Goal: Find specific page/section: Find specific page/section

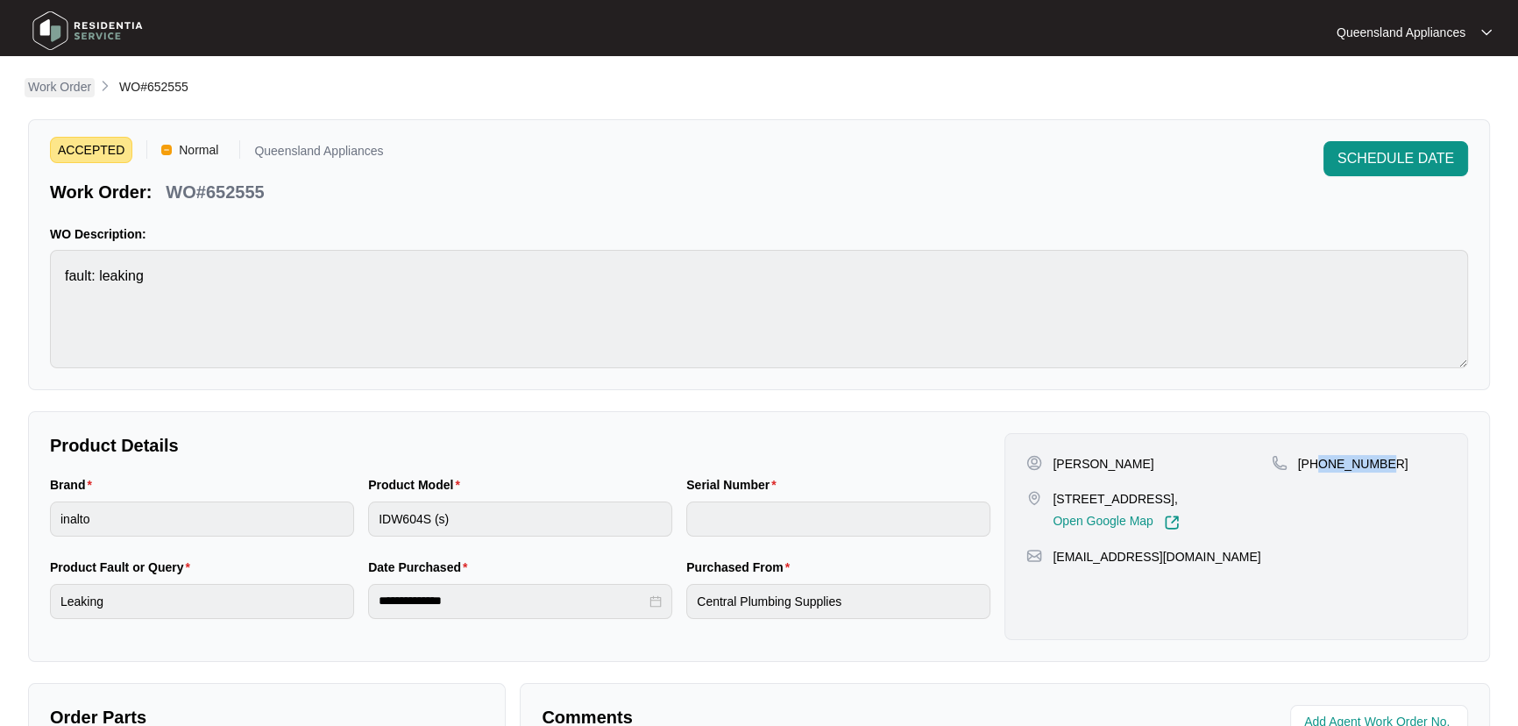
click at [74, 96] on link "Work Order" at bounding box center [60, 87] width 70 height 19
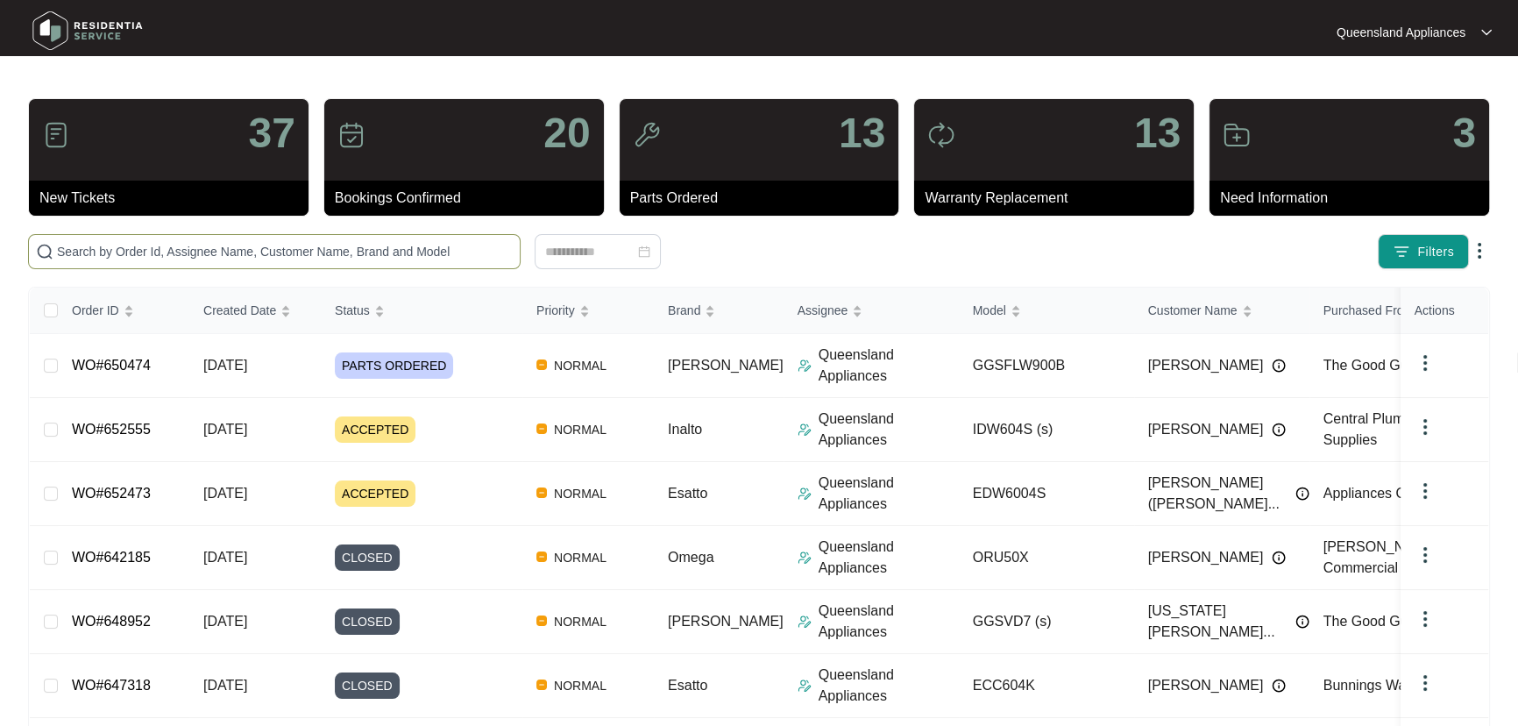
click at [335, 257] on input "text" at bounding box center [285, 251] width 456 height 19
paste input "652283"
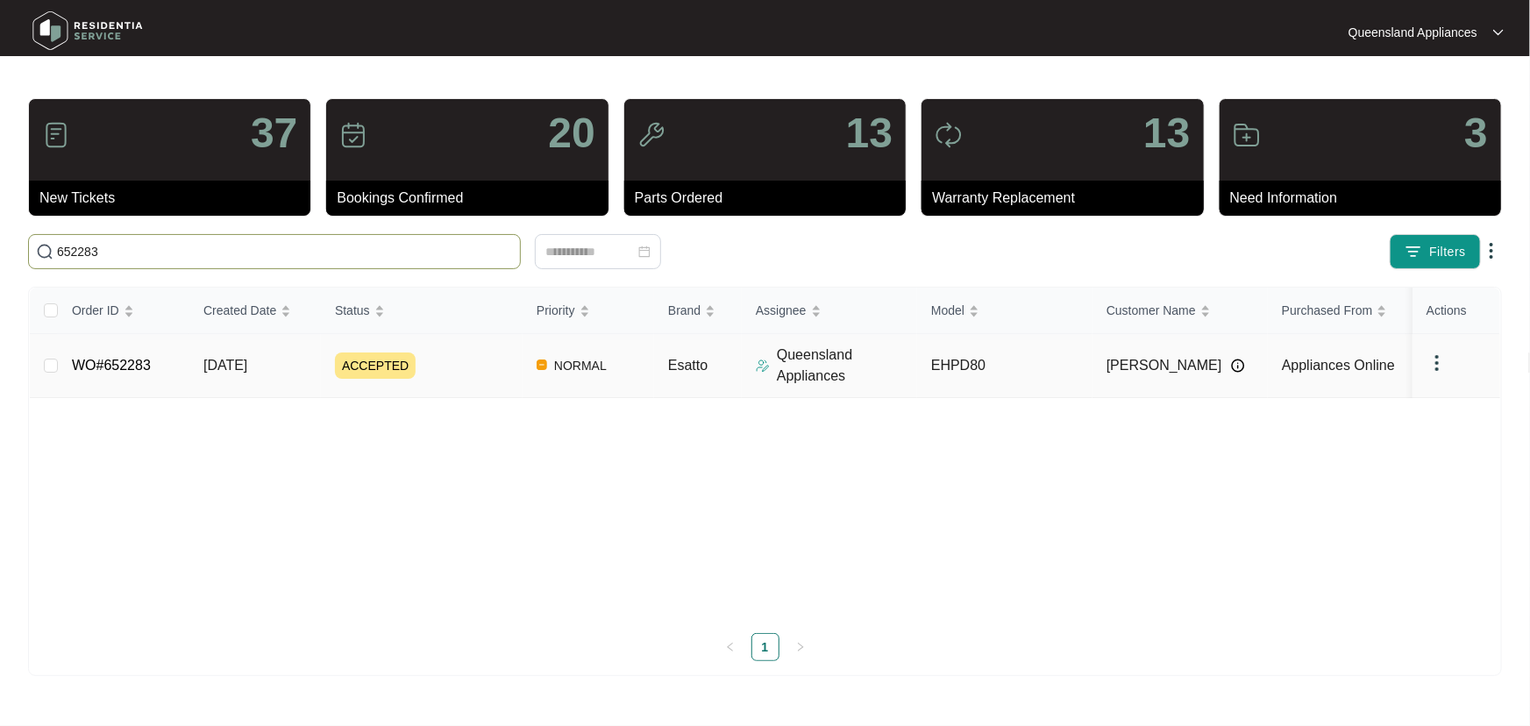
type input "652283"
click at [489, 355] on div "ACCEPTED" at bounding box center [429, 365] width 188 height 26
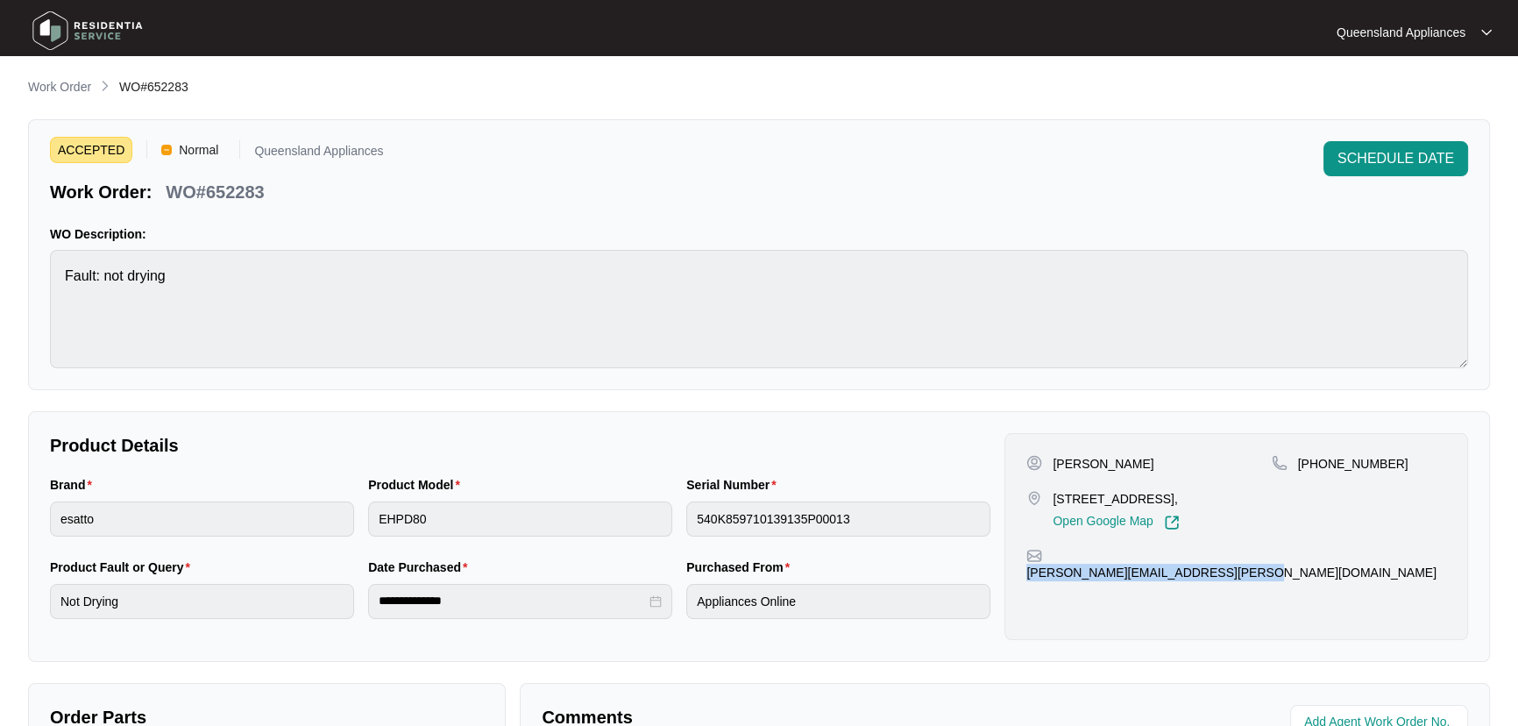
drag, startPoint x: 1188, startPoint y: 579, endPoint x: 1052, endPoint y: 579, distance: 135.9
click at [1052, 579] on div "[PERSON_NAME][EMAIL_ADDRESS][PERSON_NAME][DOMAIN_NAME]" at bounding box center [1236, 564] width 420 height 33
copy p "[PERSON_NAME][EMAIL_ADDRESS][PERSON_NAME][DOMAIN_NAME]"
drag, startPoint x: 1231, startPoint y: 500, endPoint x: 1047, endPoint y: 494, distance: 184.2
click at [1047, 494] on div "[STREET_ADDRESS], Open Google Map" at bounding box center [1148, 510] width 245 height 40
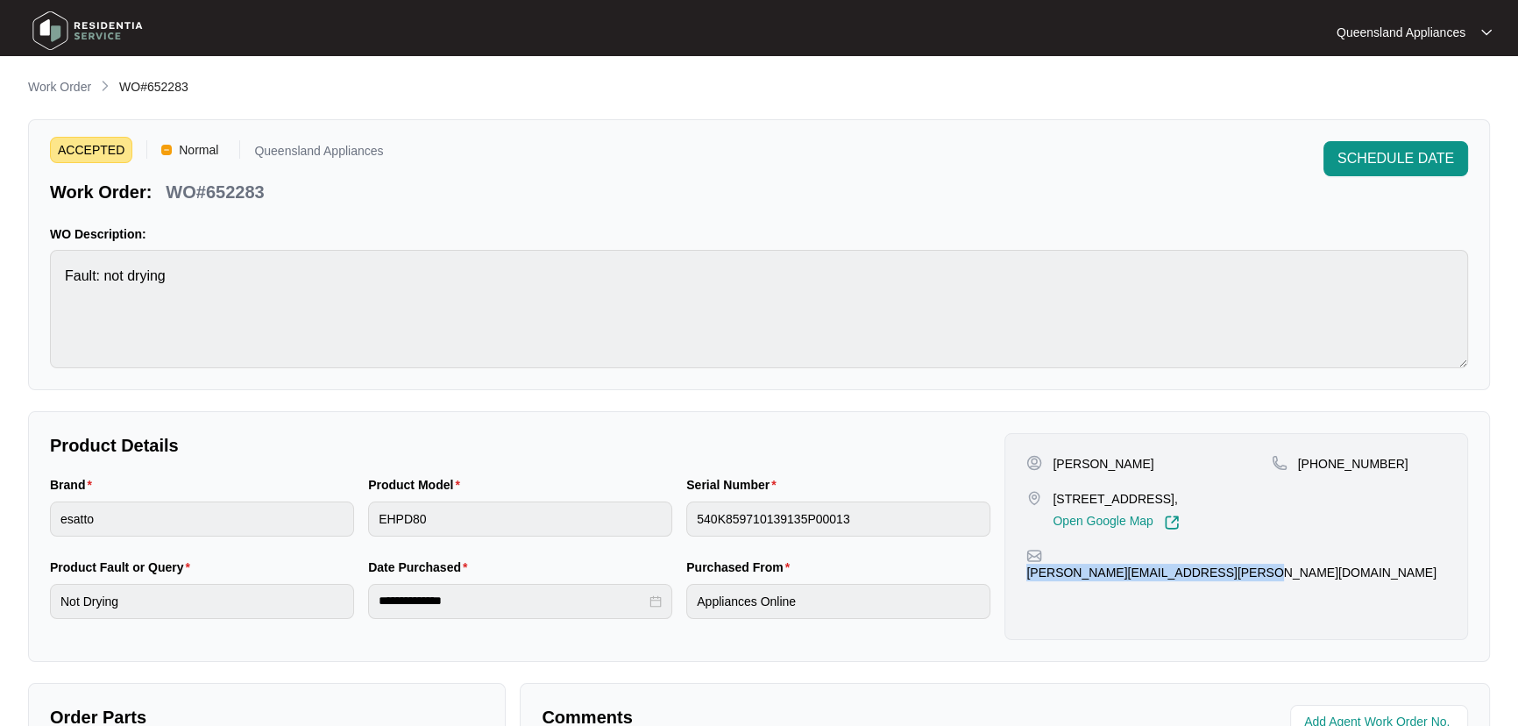
copy div "[STREET_ADDRESS]"
click at [67, 96] on link "Work Order" at bounding box center [60, 87] width 70 height 19
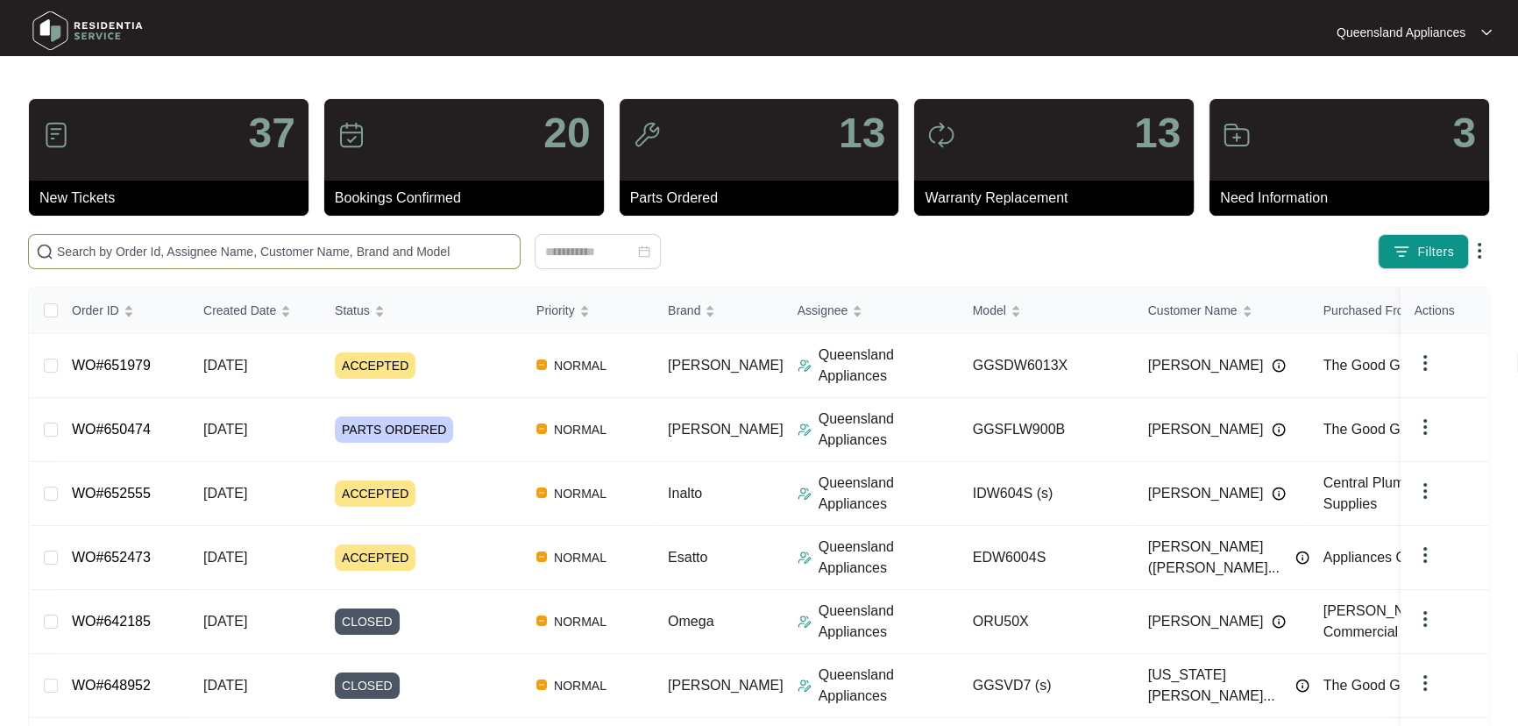
click at [210, 245] on input "text" at bounding box center [285, 251] width 456 height 19
paste input "652555"
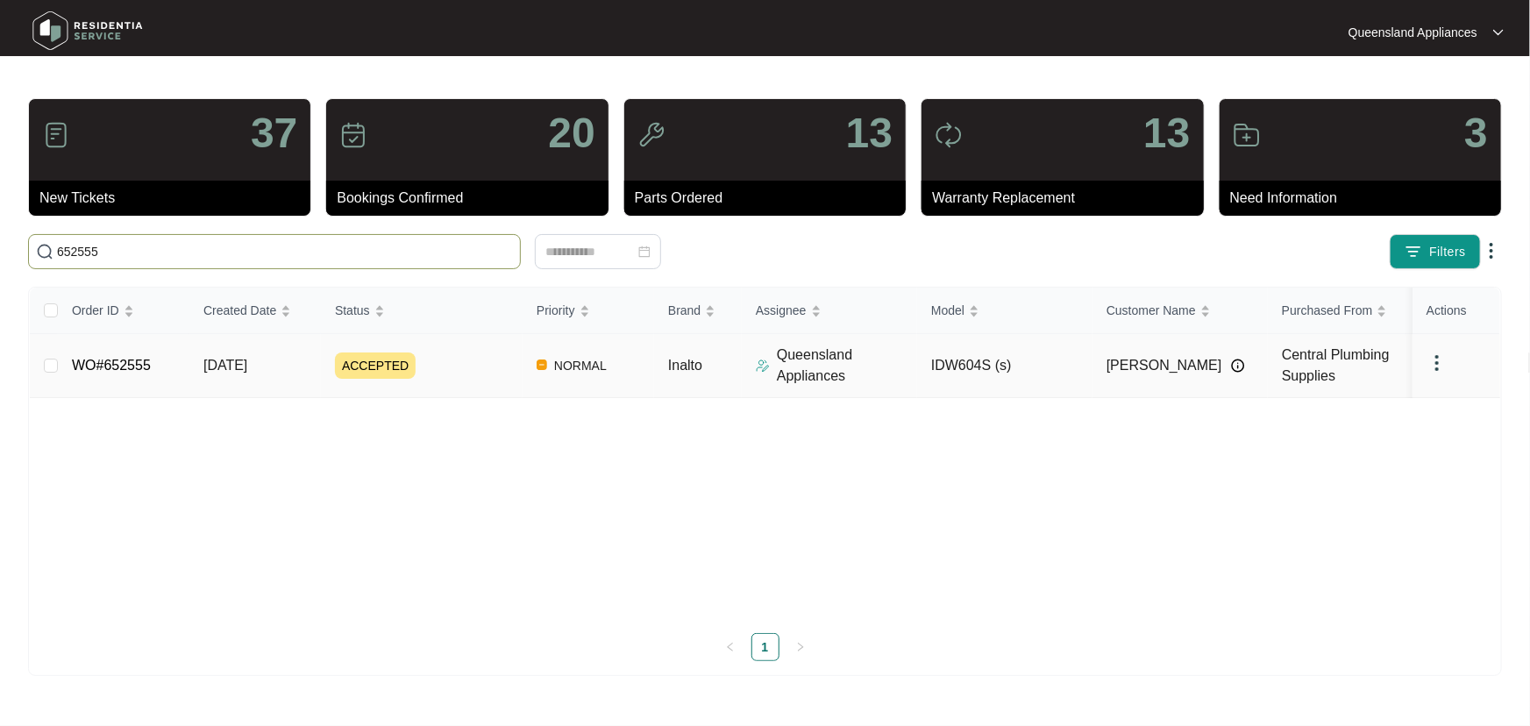
type input "652555"
click at [483, 363] on div "ACCEPTED" at bounding box center [429, 365] width 188 height 26
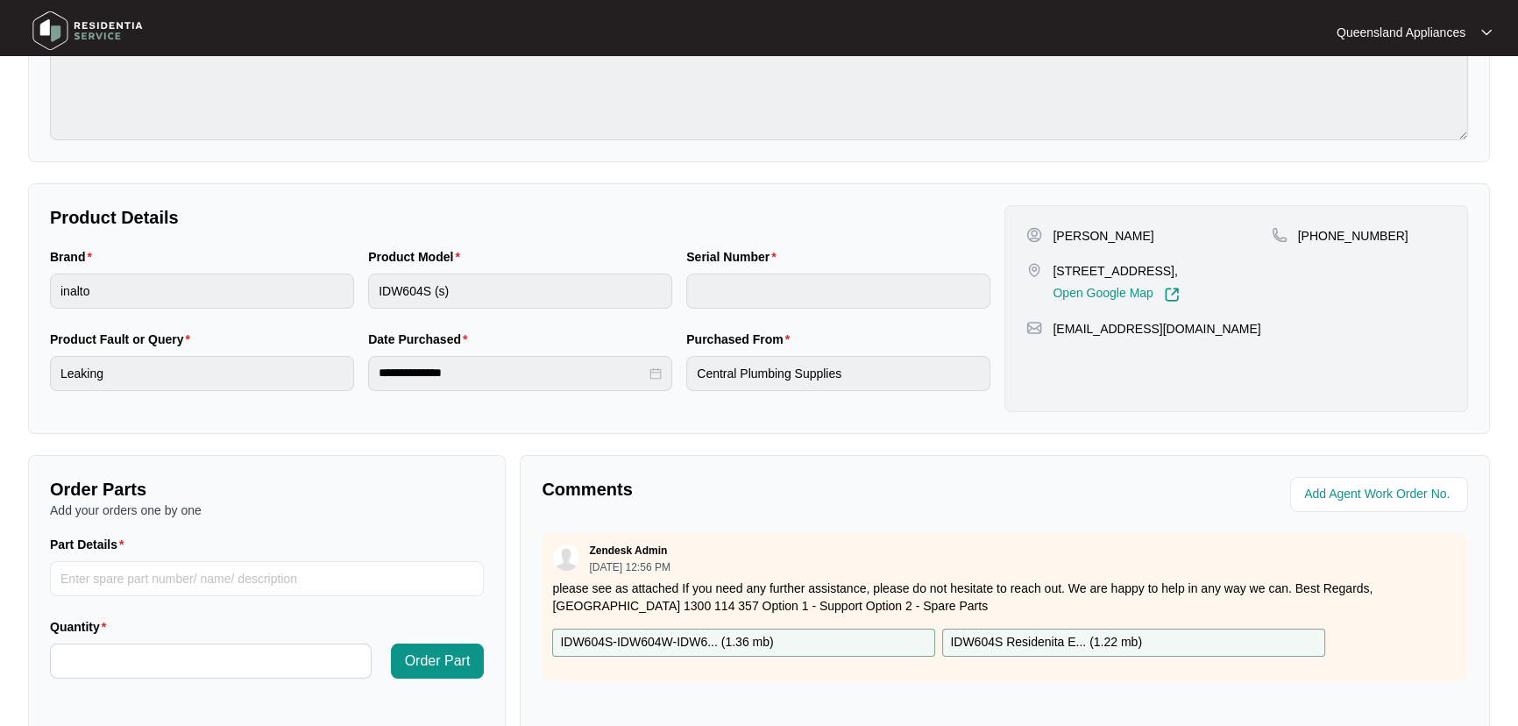
scroll to position [435, 0]
